Goal: Obtain resource: Download file/media

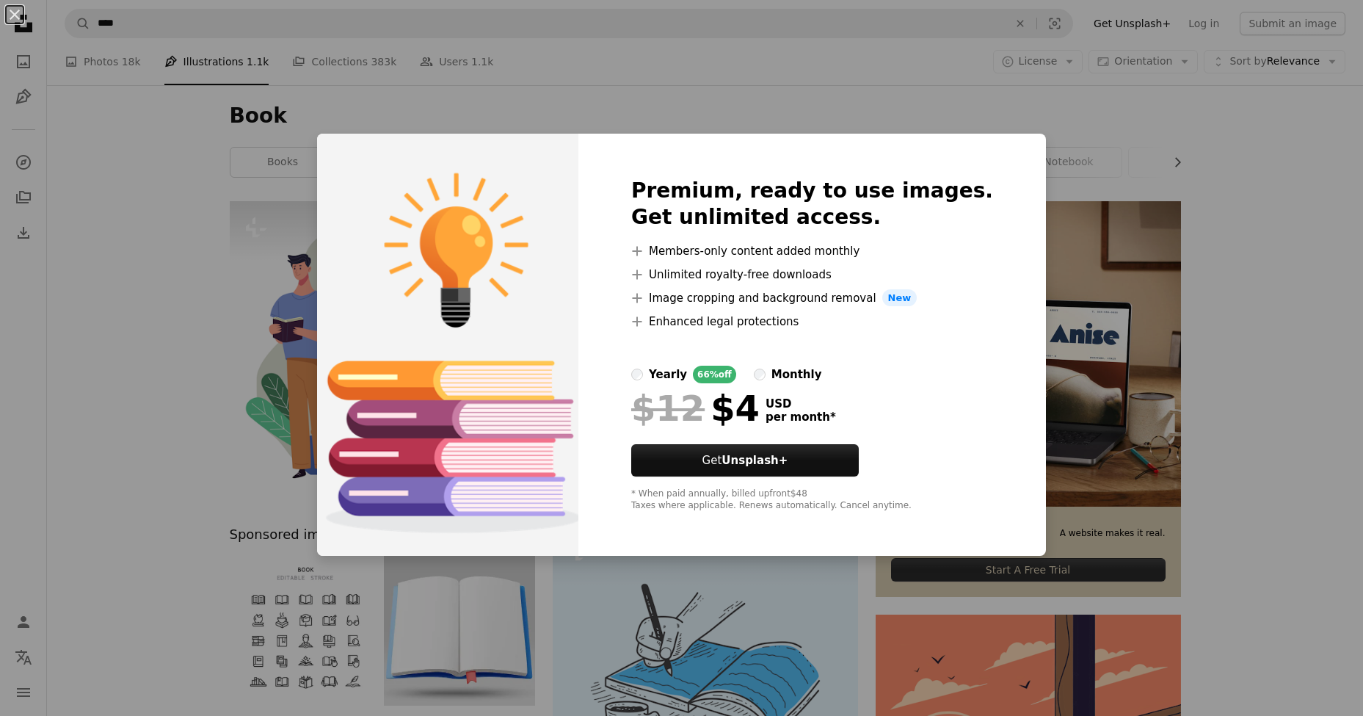
scroll to position [391, 0]
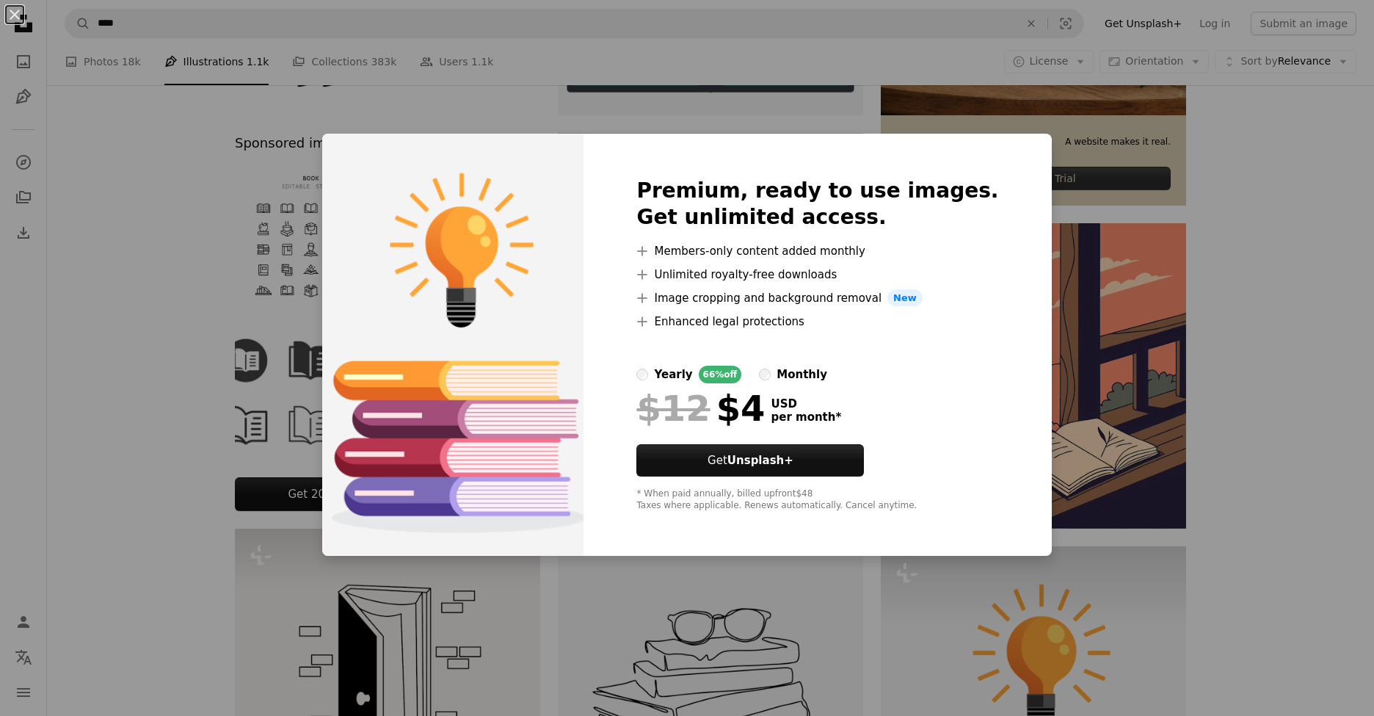
click at [1303, 347] on div "An X shape Premium, ready to use images. Get unlimited access. A plus sign Memb…" at bounding box center [687, 358] width 1374 height 716
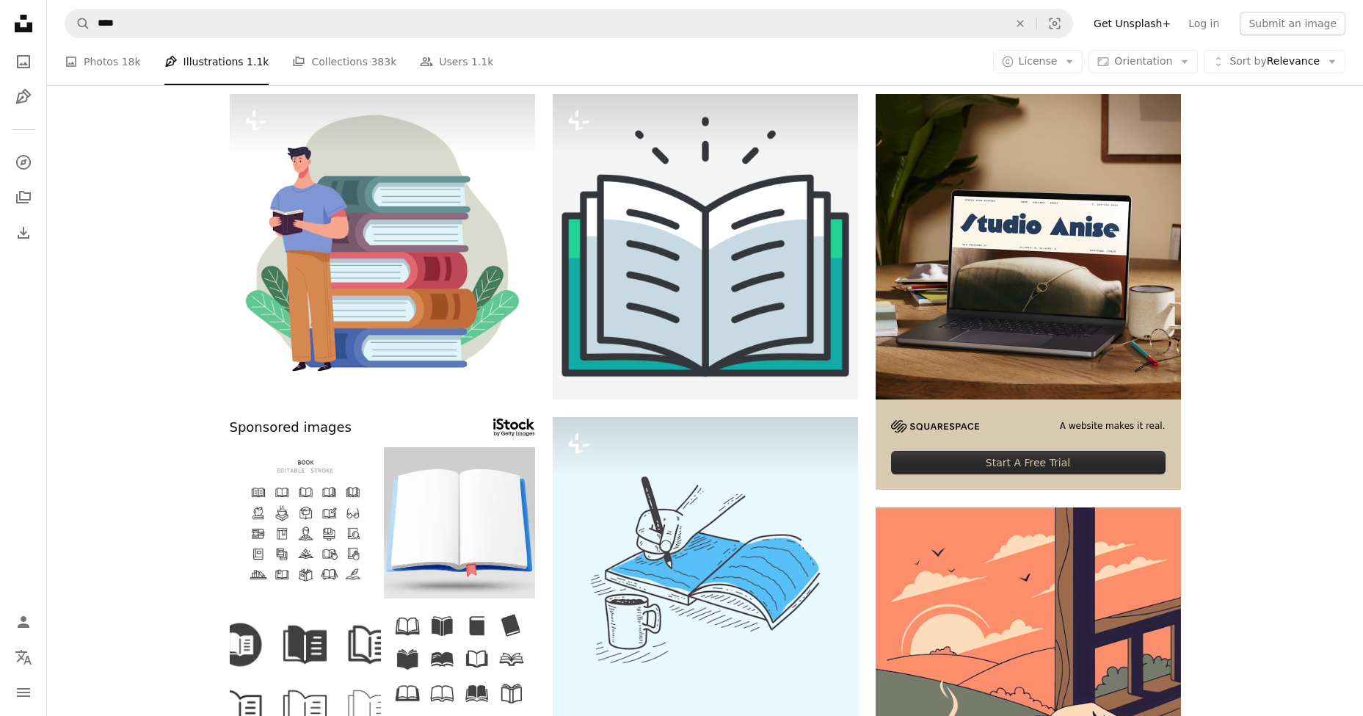
scroll to position [587, 0]
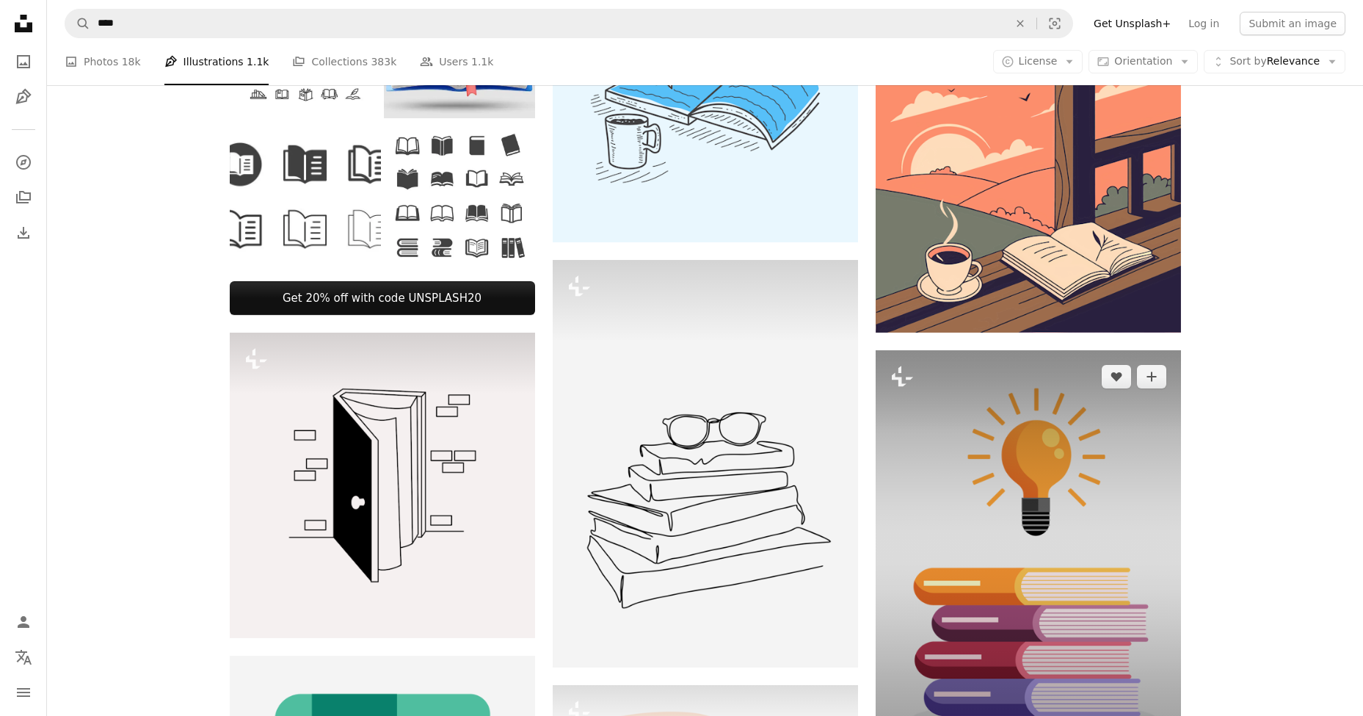
click at [1051, 350] on img at bounding box center [1028, 552] width 305 height 405
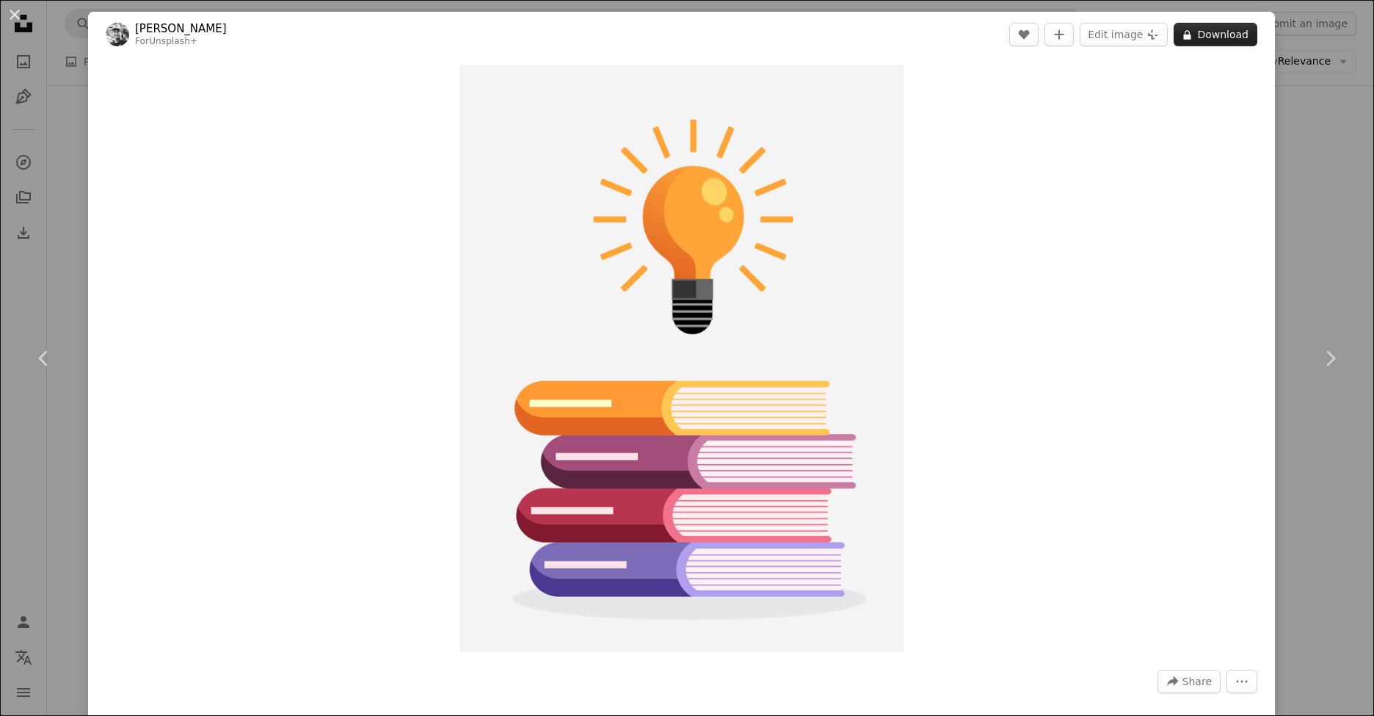
click at [1231, 36] on button "A lock Download" at bounding box center [1216, 34] width 84 height 23
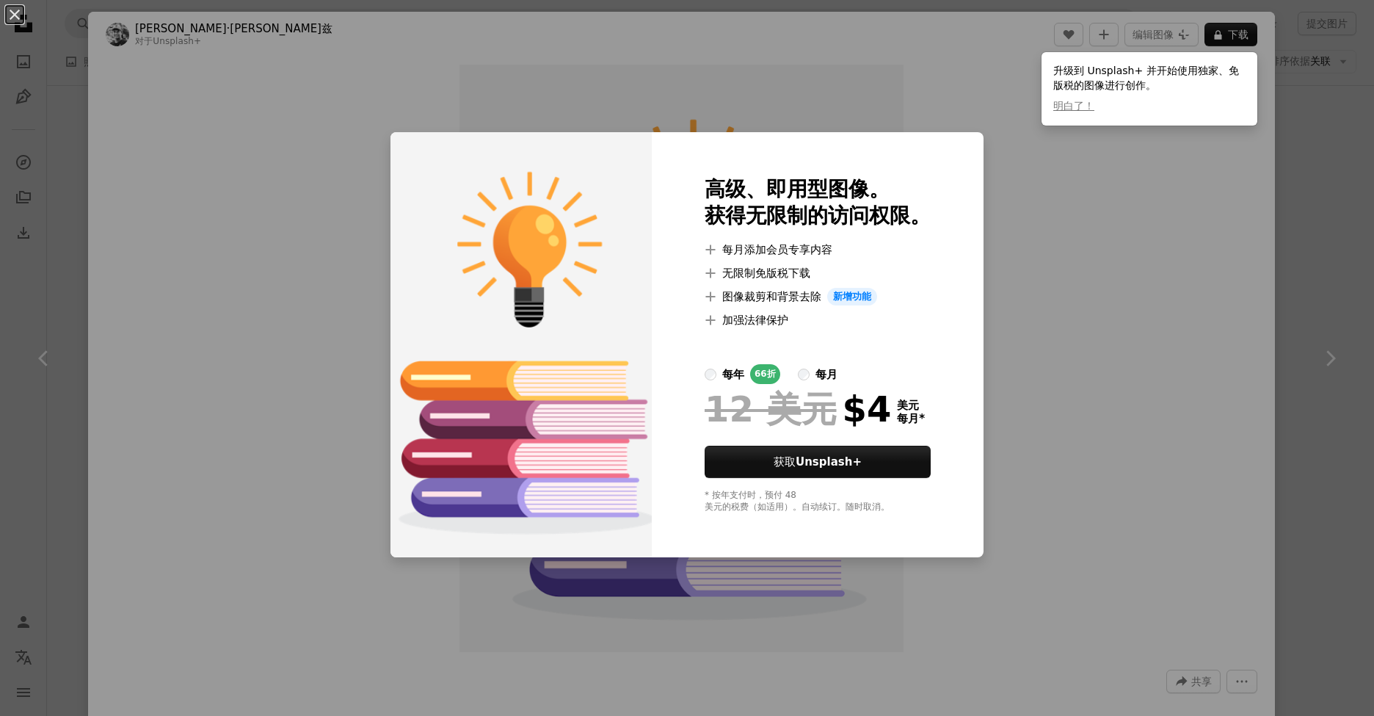
click at [1308, 93] on div "An X shape 高级、即用型图像。 获得无限制的访问权限。 A plus sign 每月添加会员专享内容 A plus sign 无限制免版税下载 A …" at bounding box center [687, 358] width 1374 height 716
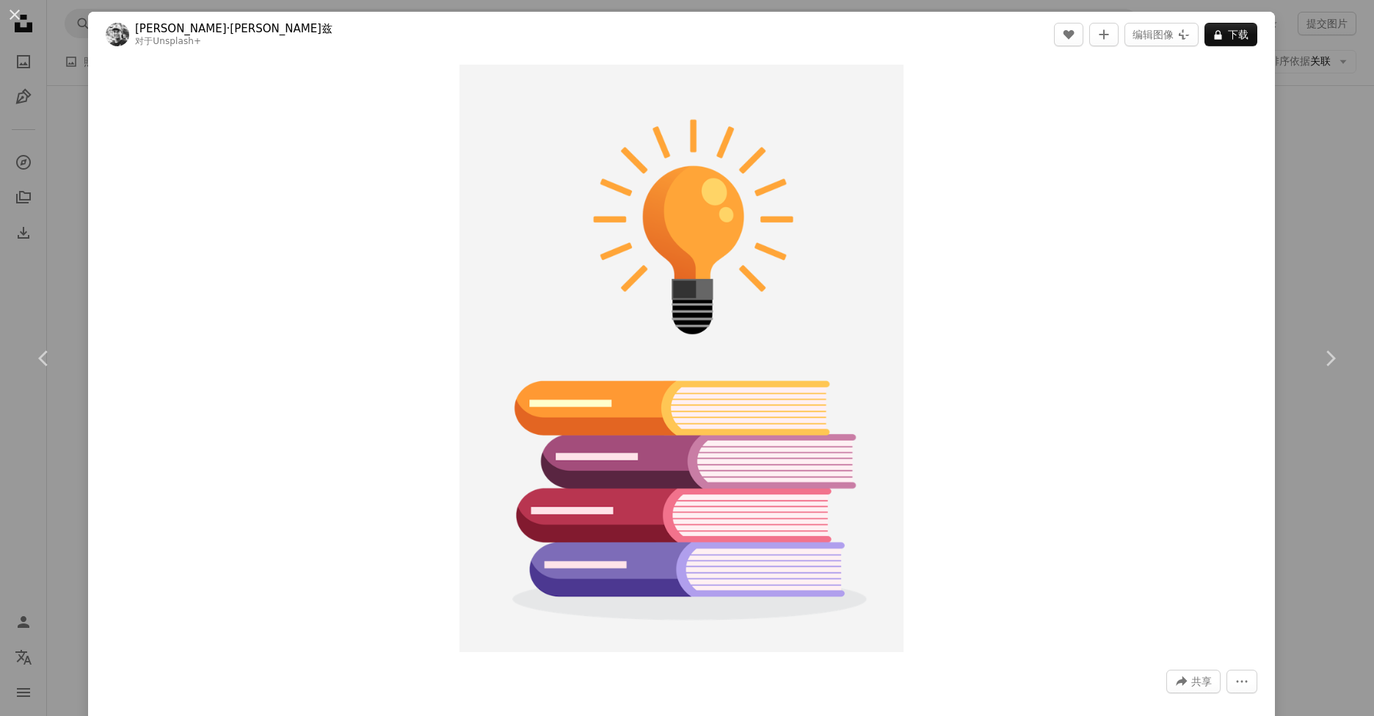
click at [1331, 228] on div "An X shape Chevron left Chevron right [PERSON_NAME]·[PERSON_NAME]兹 对于 Unsplash+…" at bounding box center [687, 358] width 1374 height 716
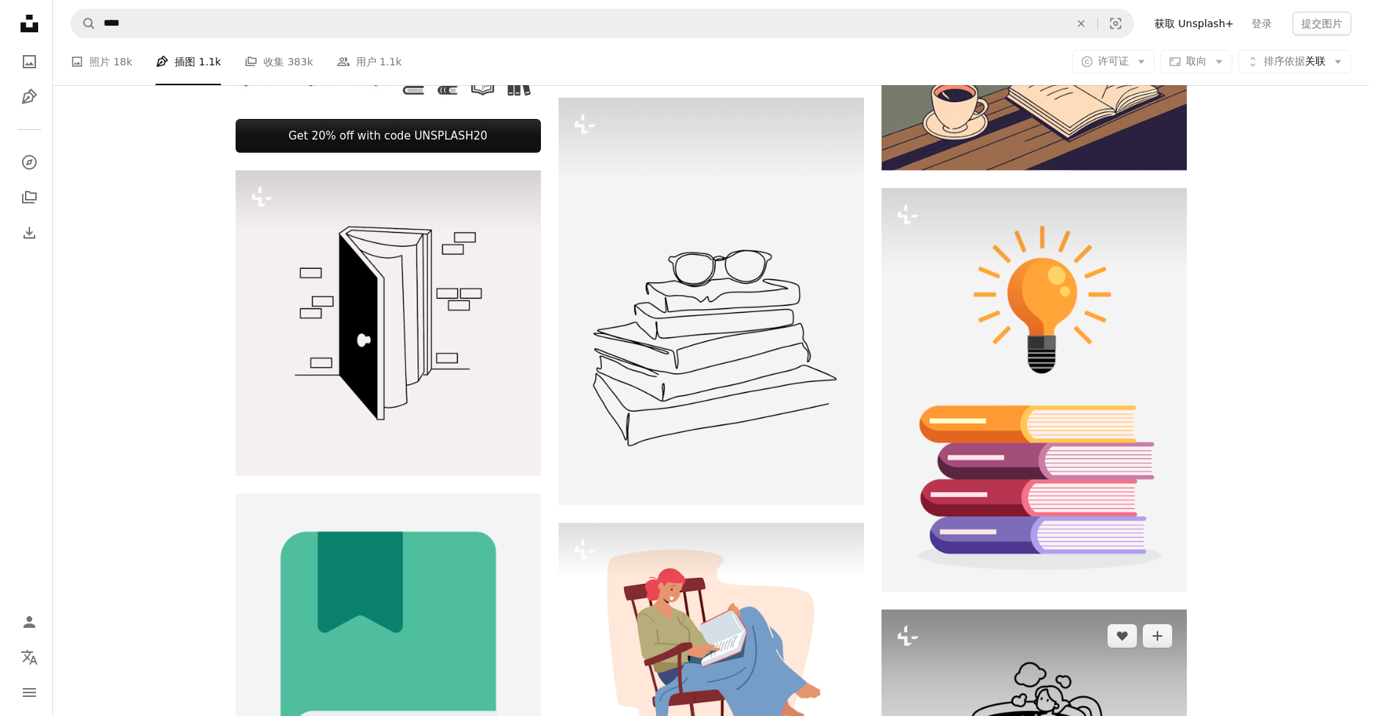
scroll to position [979, 0]
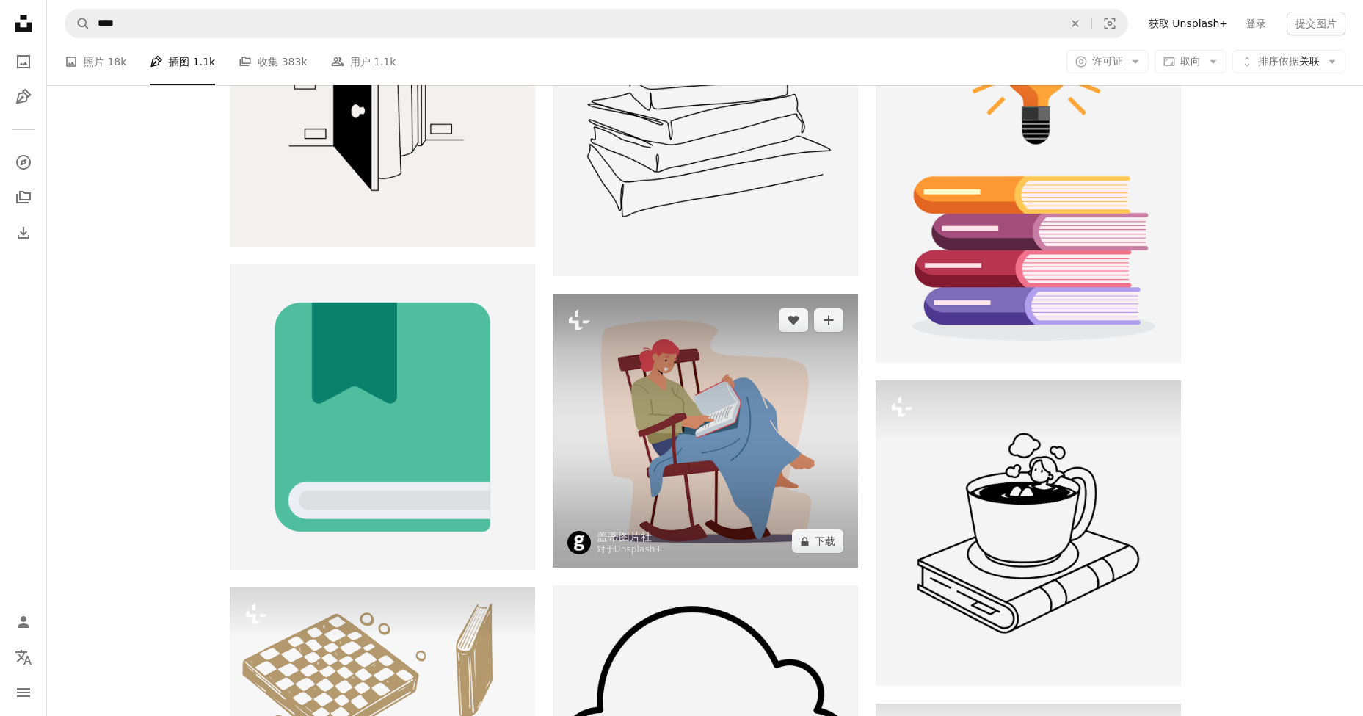
click at [736, 449] on img at bounding box center [705, 431] width 305 height 275
